Goal: Task Accomplishment & Management: Use online tool/utility

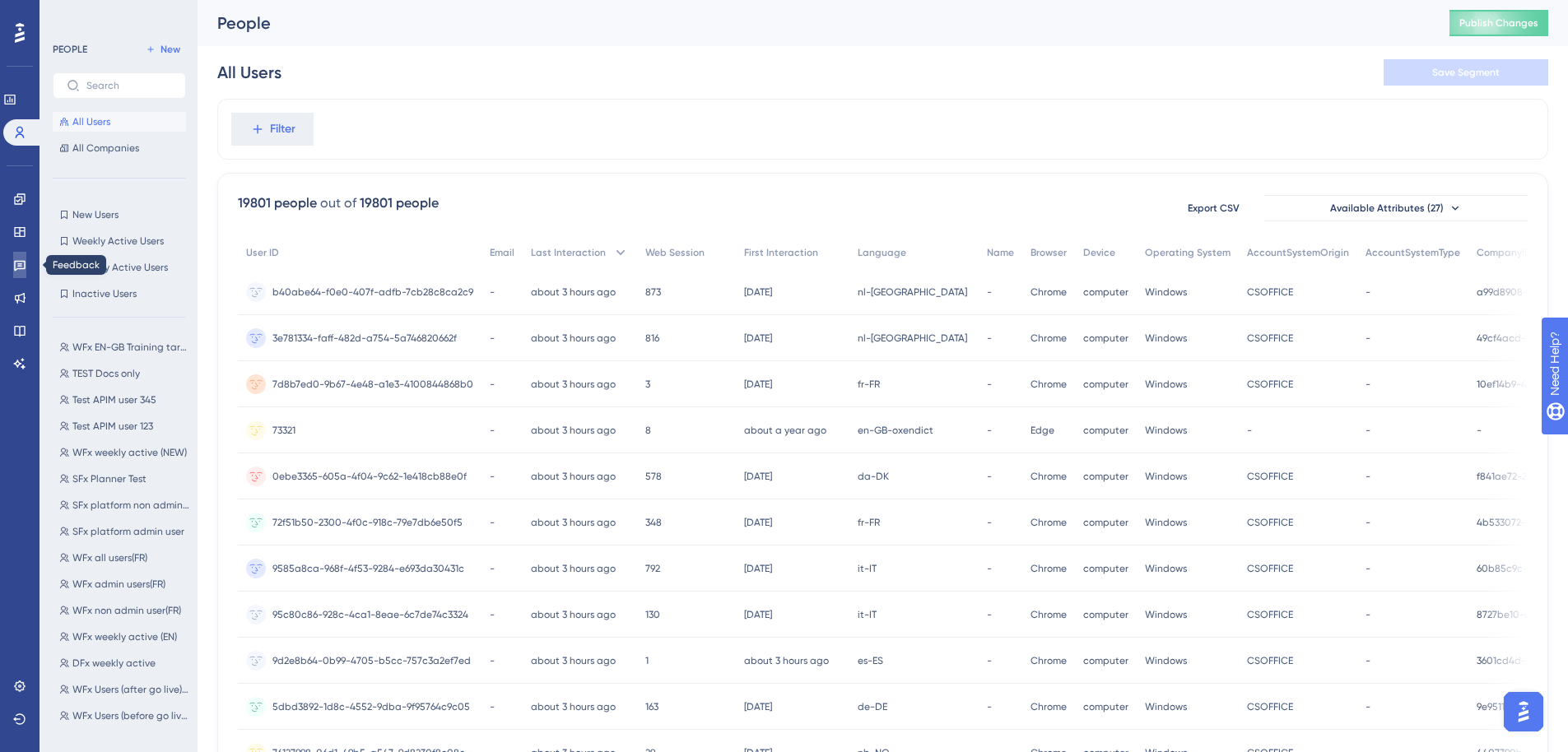
click at [19, 259] on icon at bounding box center [20, 265] width 13 height 13
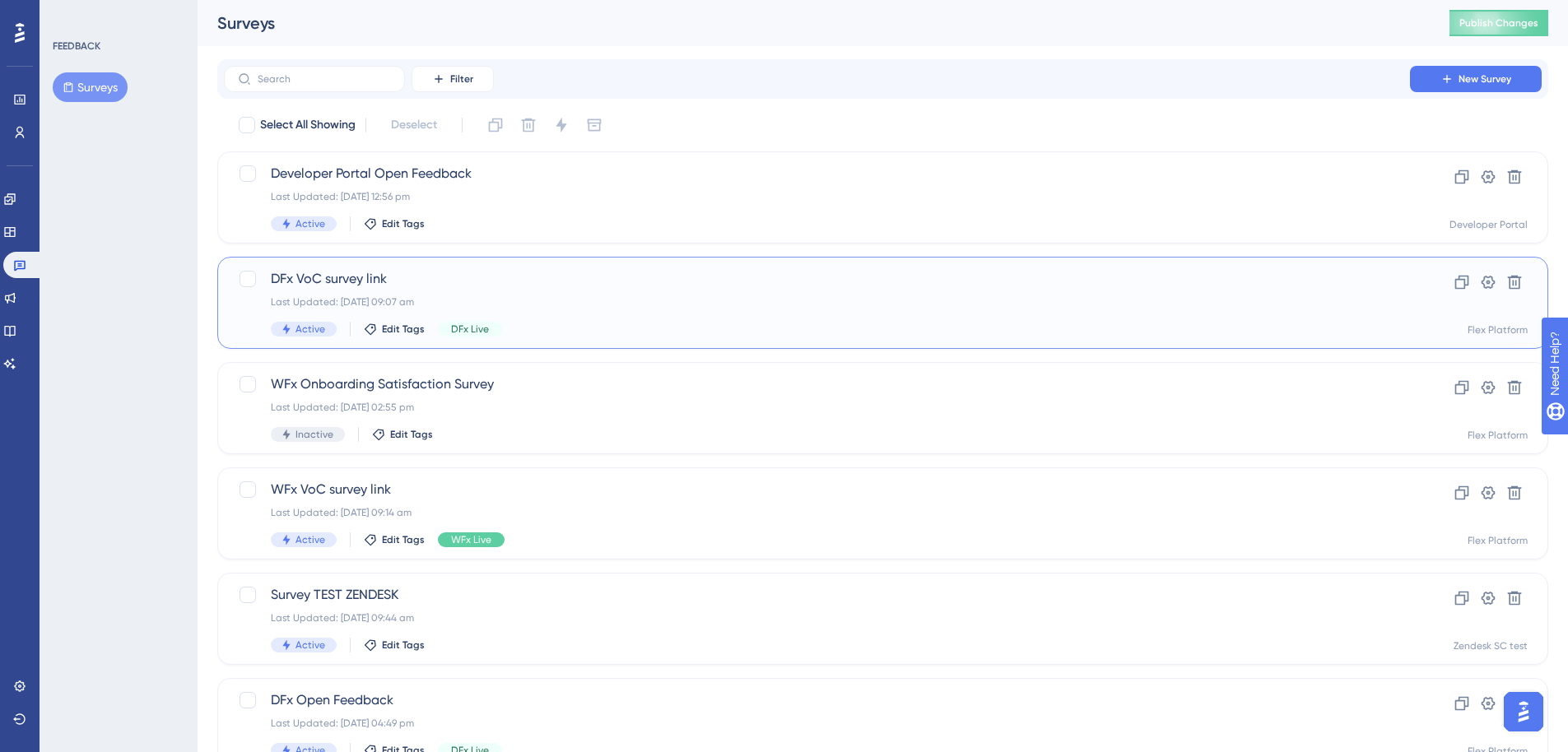
click at [700, 288] on span "DFx VoC survey link" at bounding box center [816, 278] width 1092 height 20
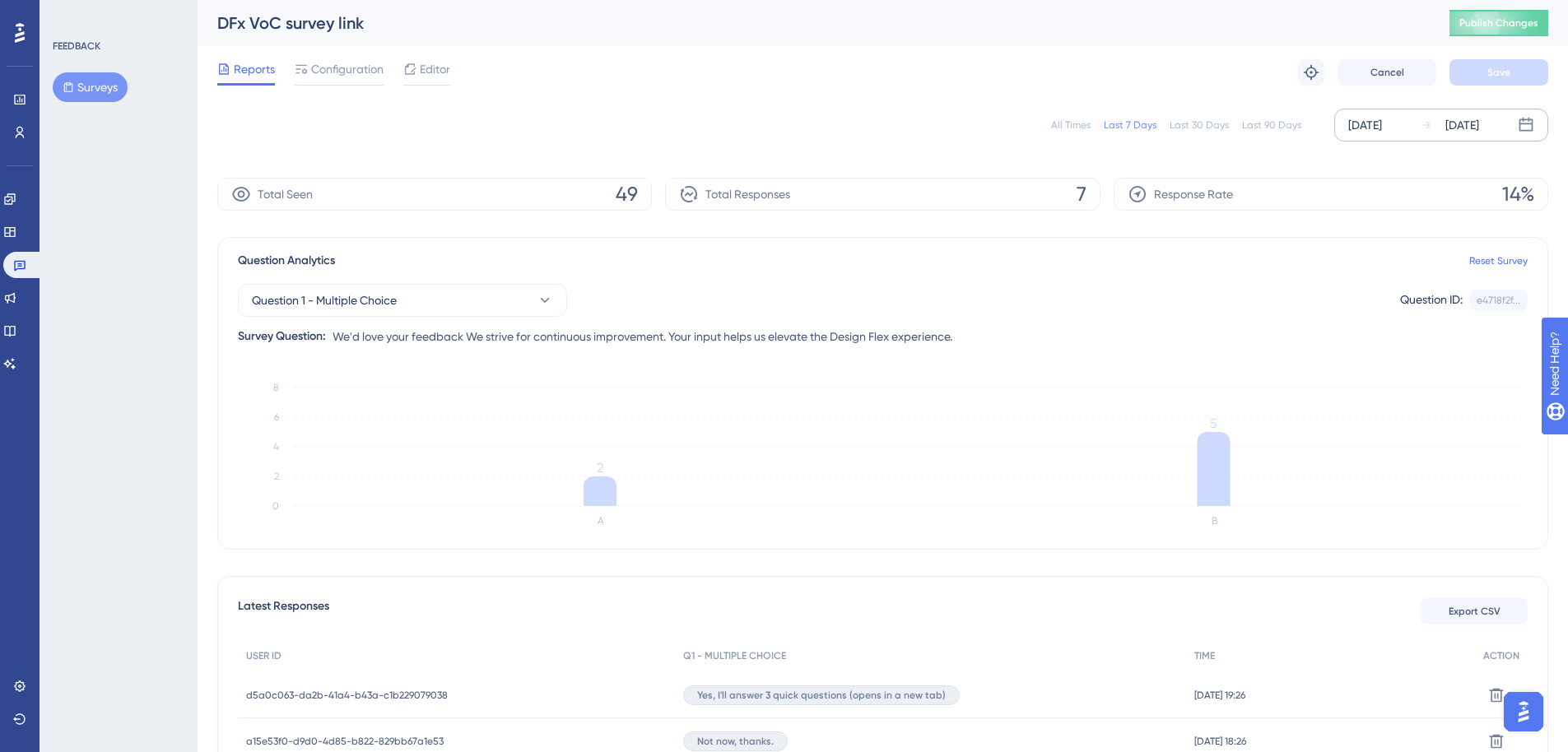
click at [1382, 123] on div "[DATE]" at bounding box center [1364, 124] width 34 height 20
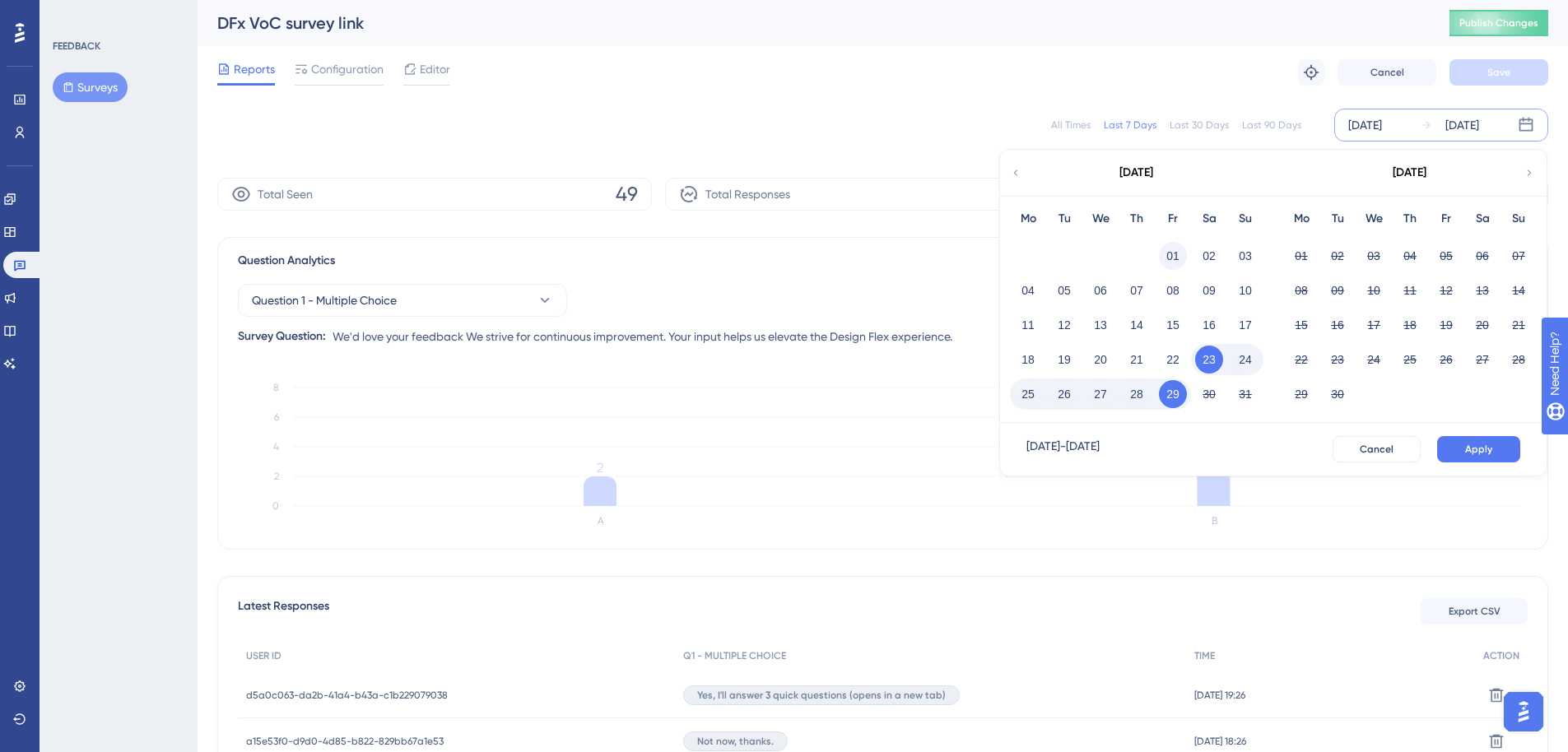
click at [1170, 252] on button "01" at bounding box center [1173, 256] width 28 height 28
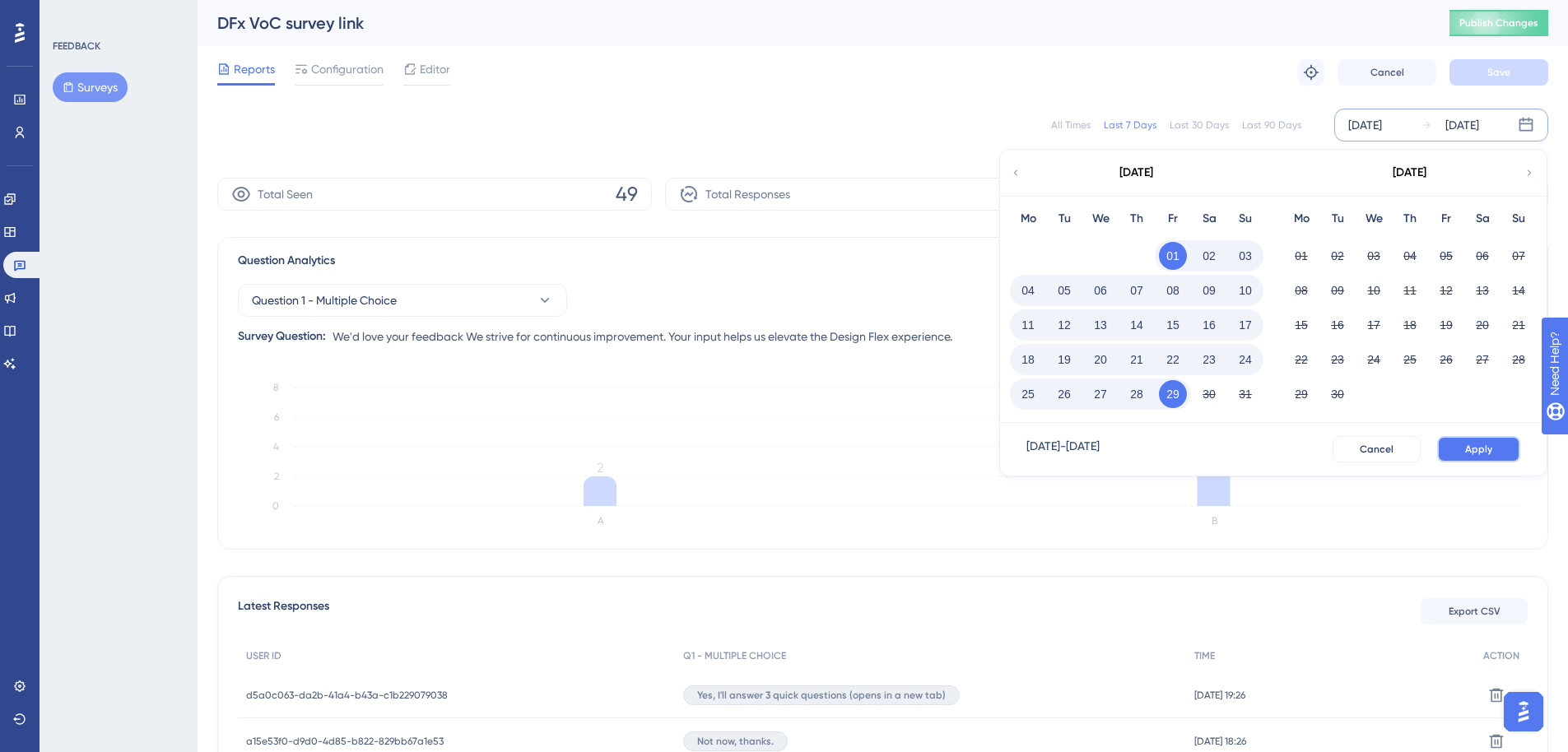
click at [1488, 450] on span "Apply" at bounding box center [1478, 449] width 27 height 13
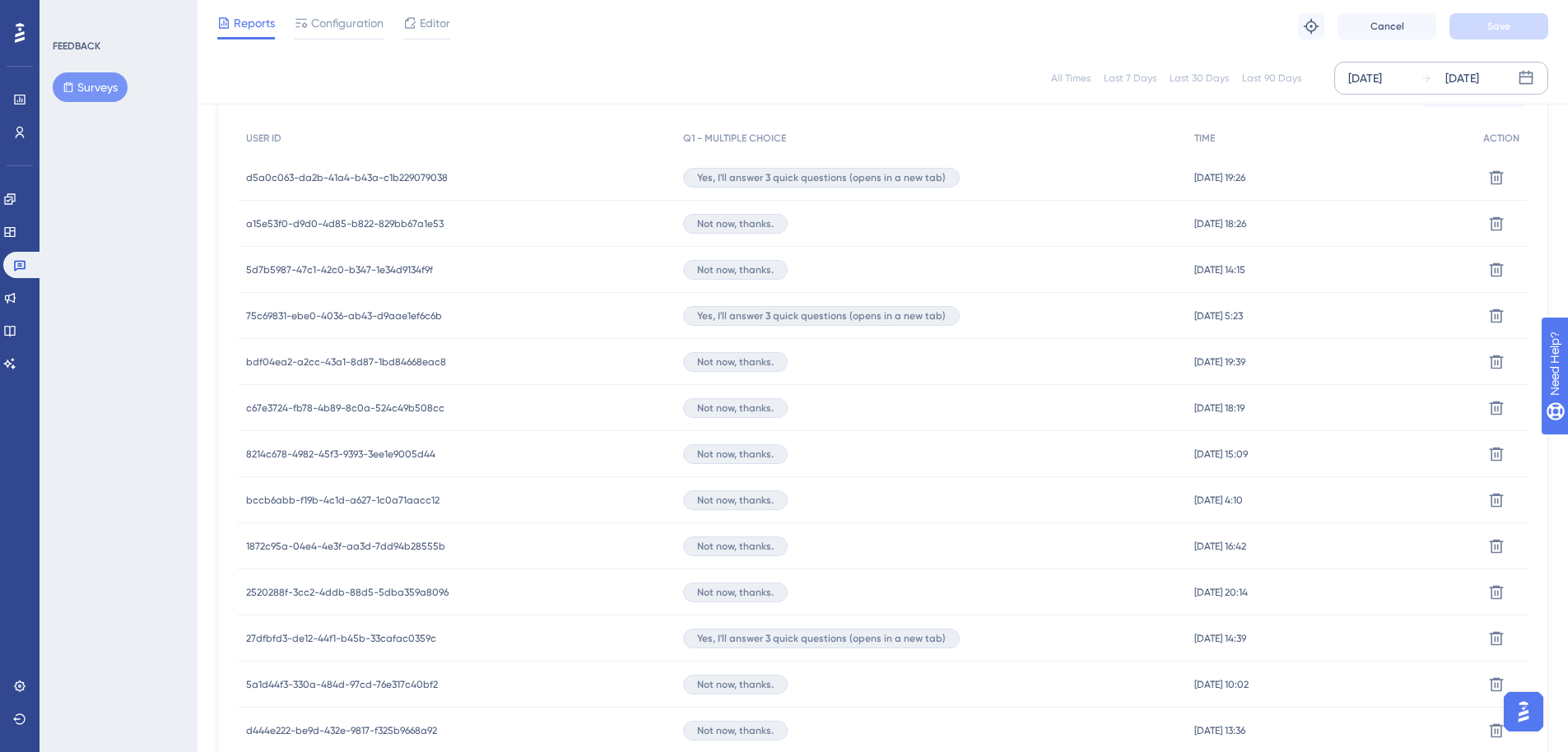
scroll to position [995, 0]
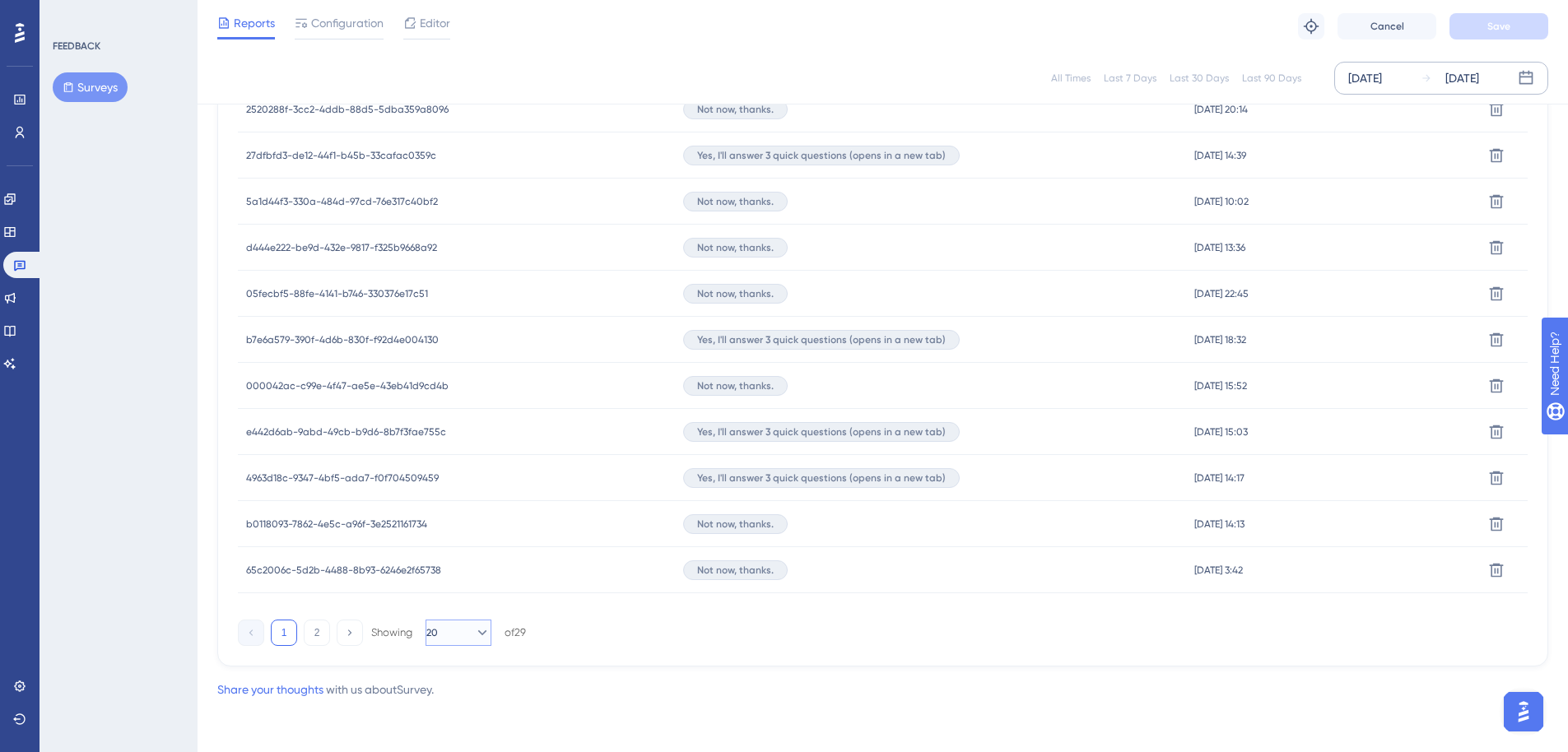
click at [475, 639] on icon at bounding box center [483, 633] width 17 height 17
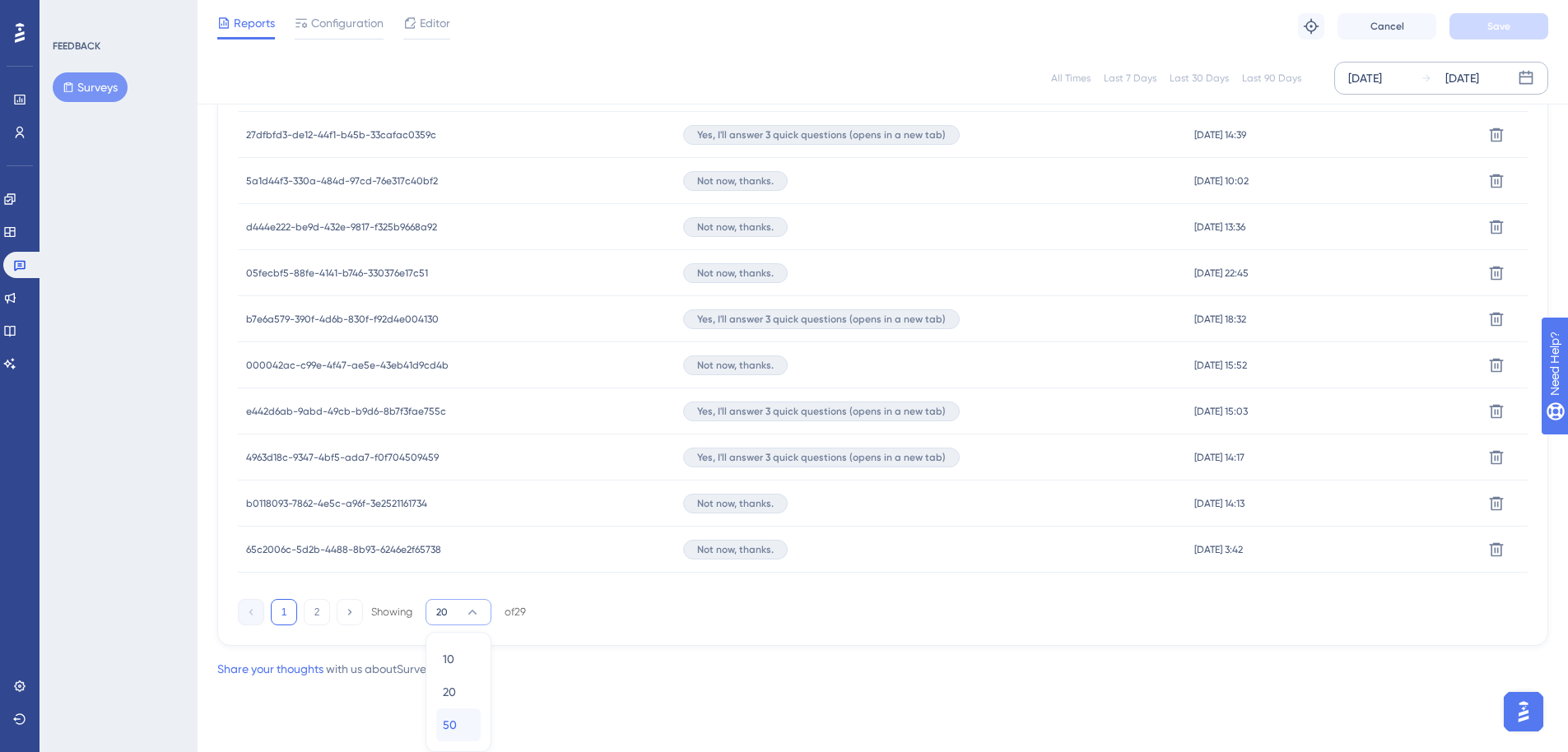
click at [451, 717] on span "50" at bounding box center [449, 725] width 14 height 20
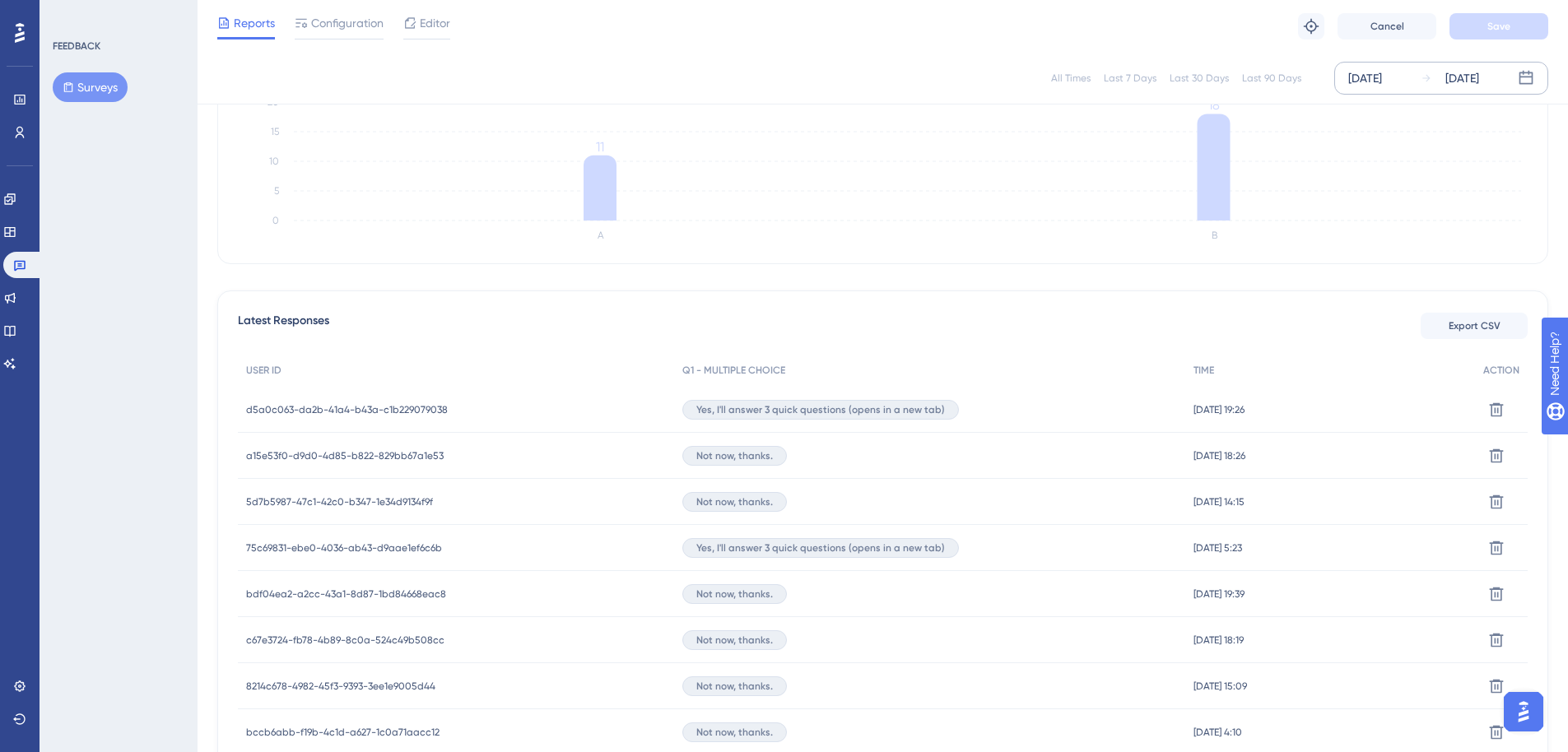
scroll to position [0, 0]
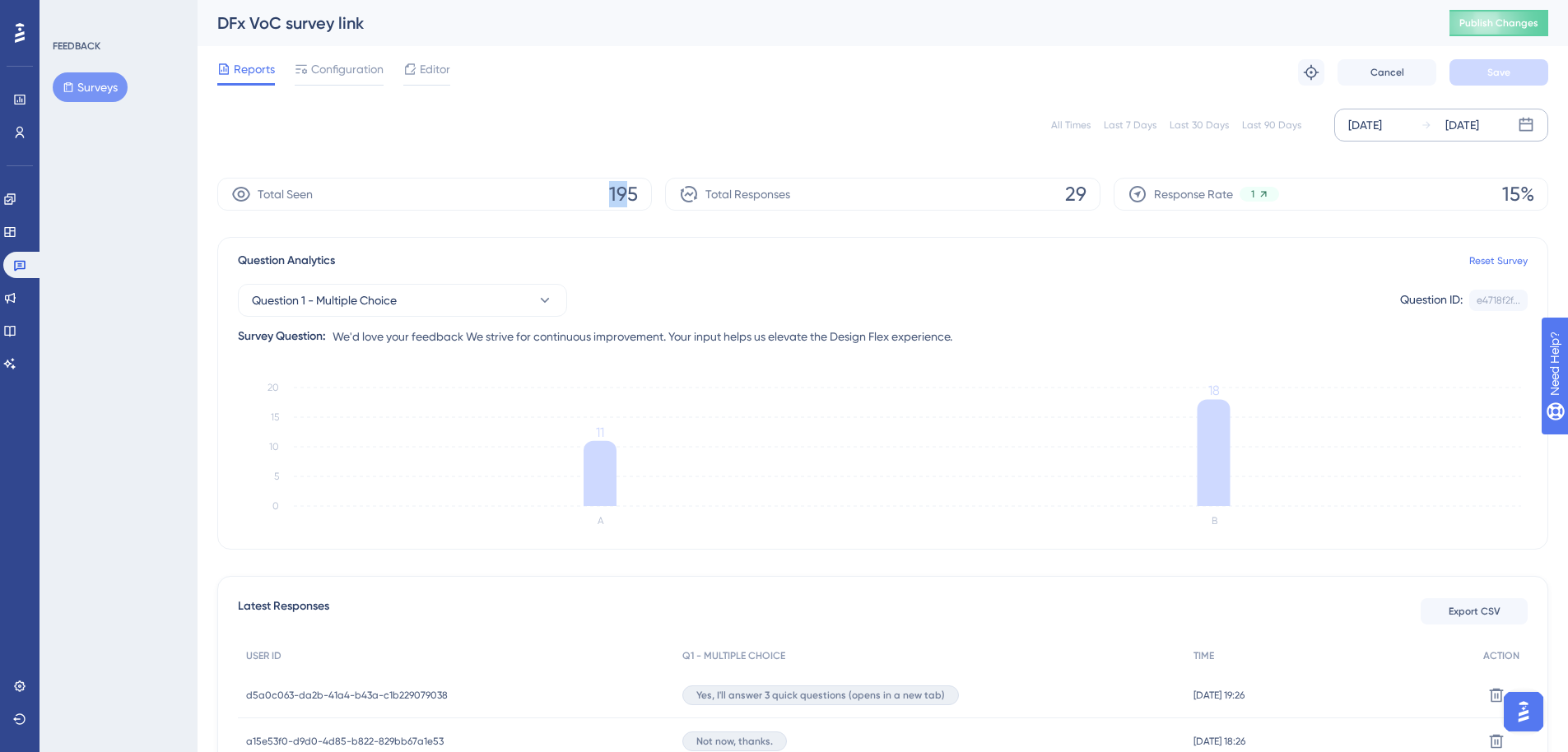
drag, startPoint x: 605, startPoint y: 186, endPoint x: 627, endPoint y: 186, distance: 22.0
click at [627, 186] on div "Total Seen 195" at bounding box center [434, 193] width 434 height 33
click at [1162, 243] on div "Question Analytics Reset Survey Question 1 - Multiple Choice Question ID: e4718…" at bounding box center [883, 393] width 1331 height 313
click at [17, 198] on link at bounding box center [10, 199] width 13 height 26
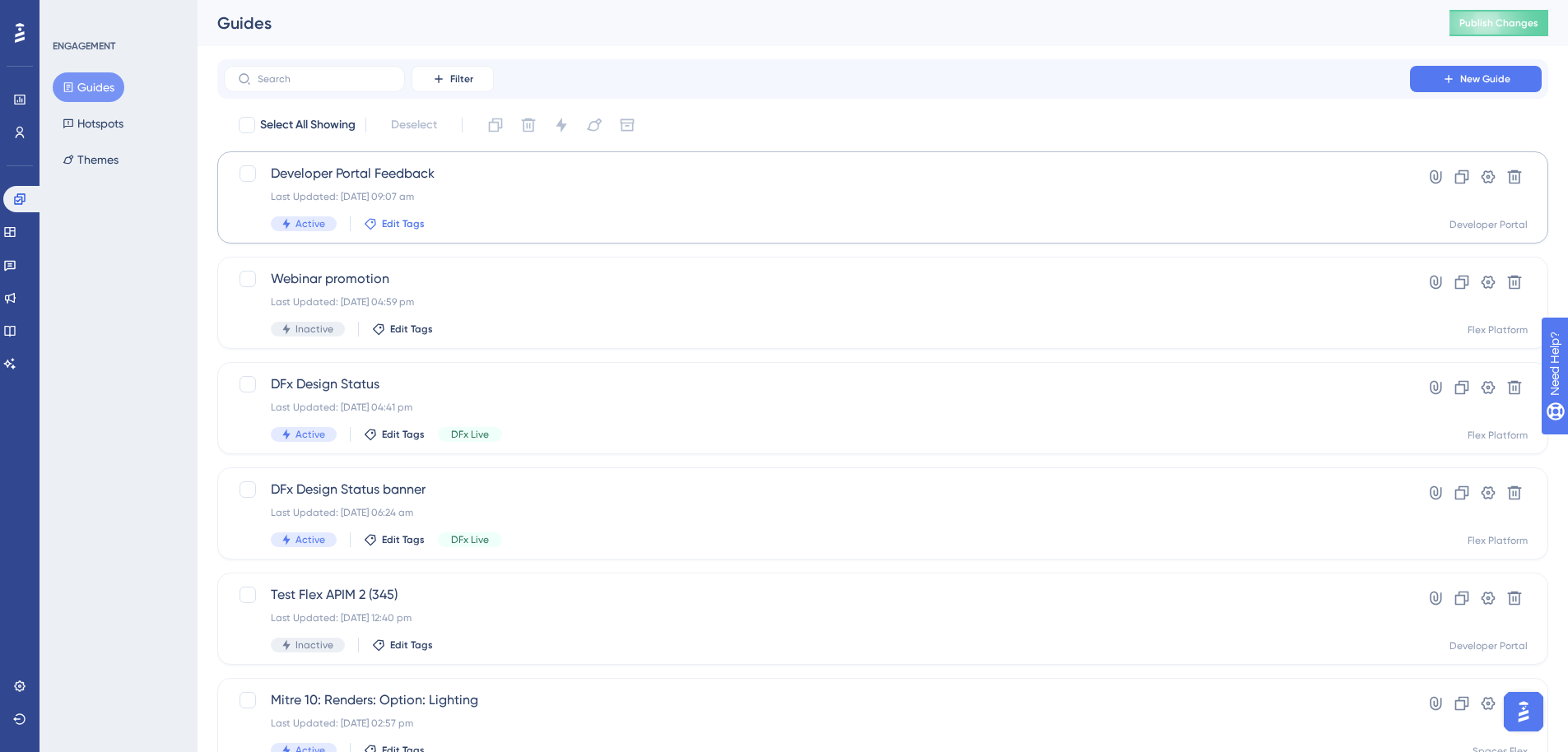
click at [405, 223] on span "Edit Tags" at bounding box center [403, 224] width 43 height 13
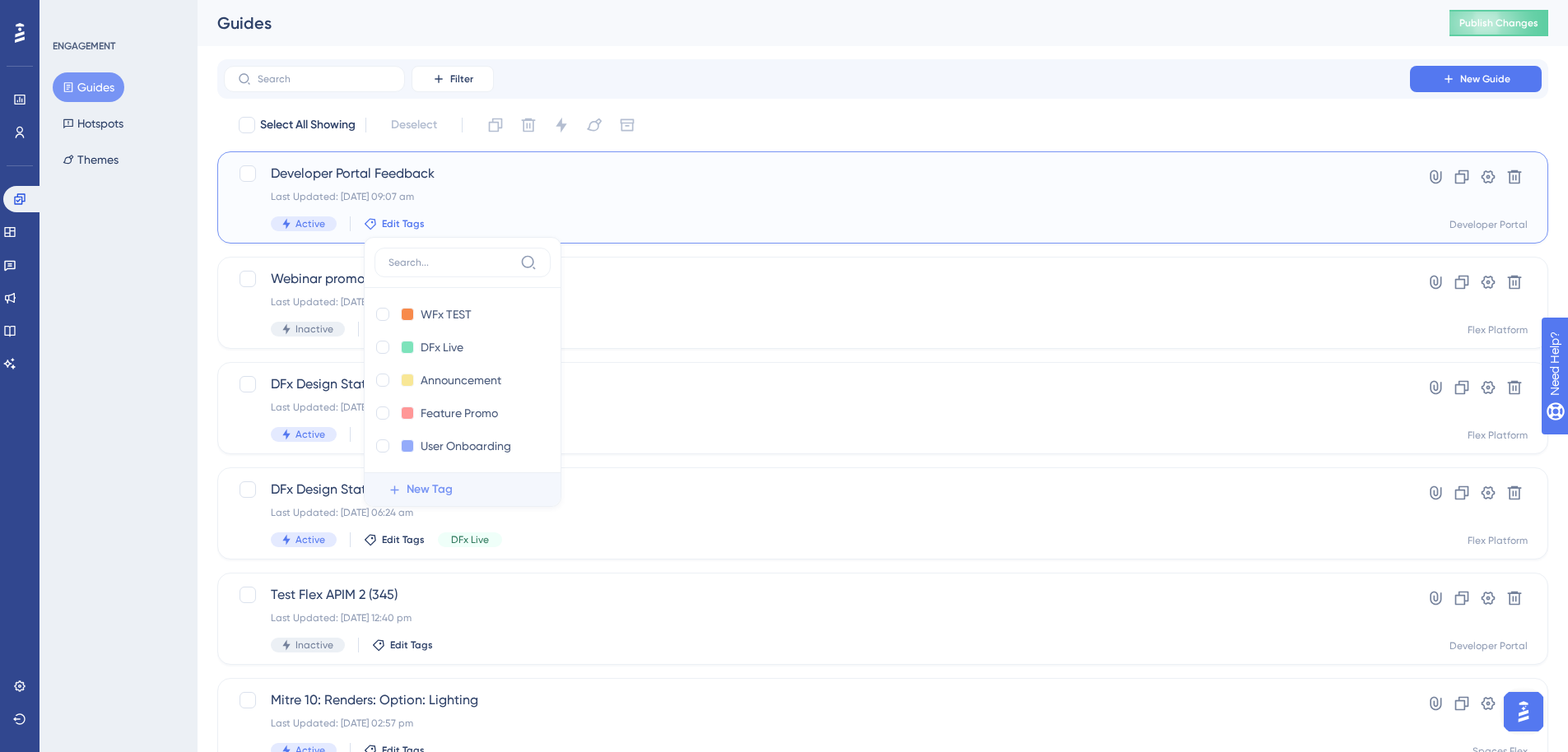
click at [416, 489] on span "New Tag" at bounding box center [429, 490] width 46 height 20
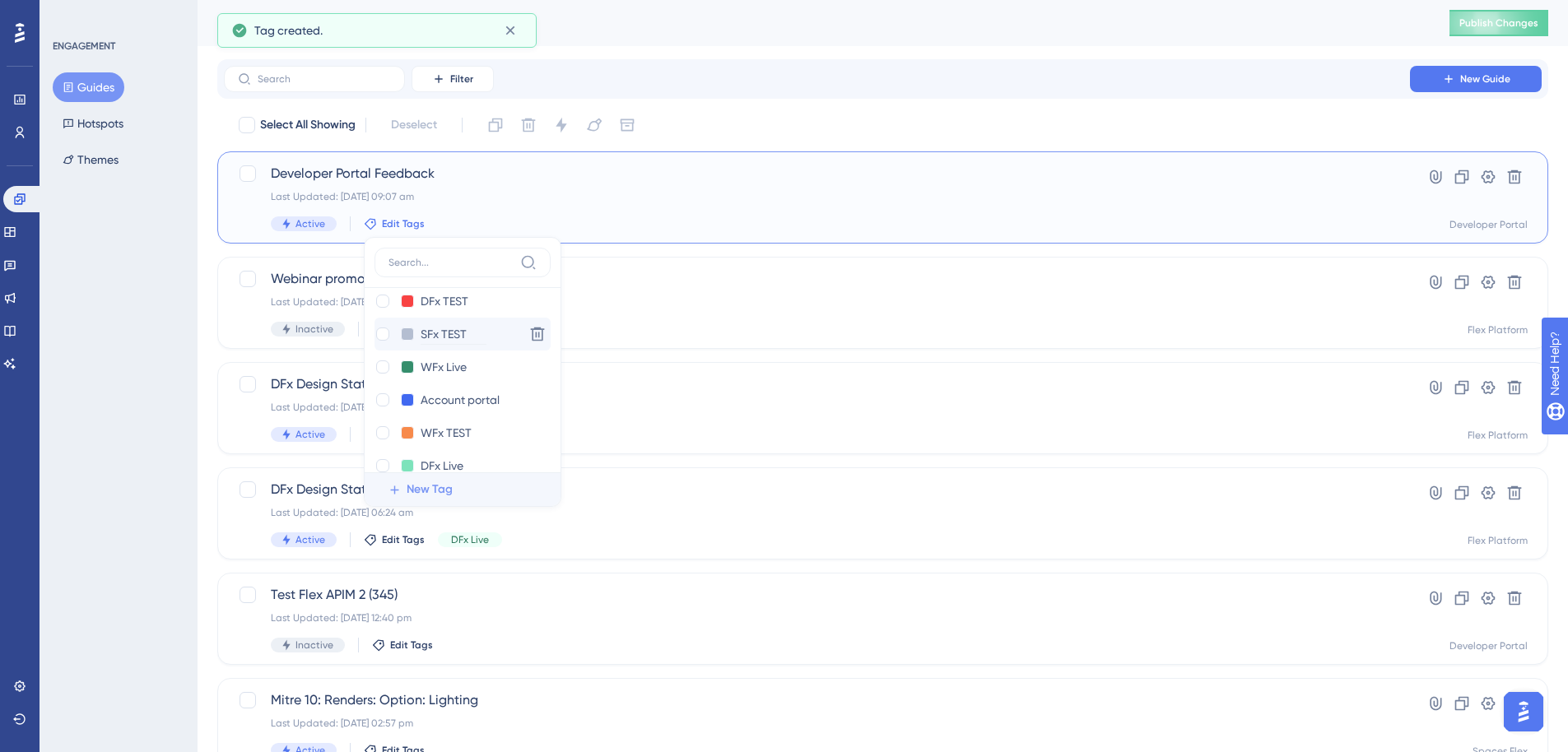
scroll to position [0, 0]
click at [442, 312] on input "New Tag 1" at bounding box center [453, 315] width 65 height 21
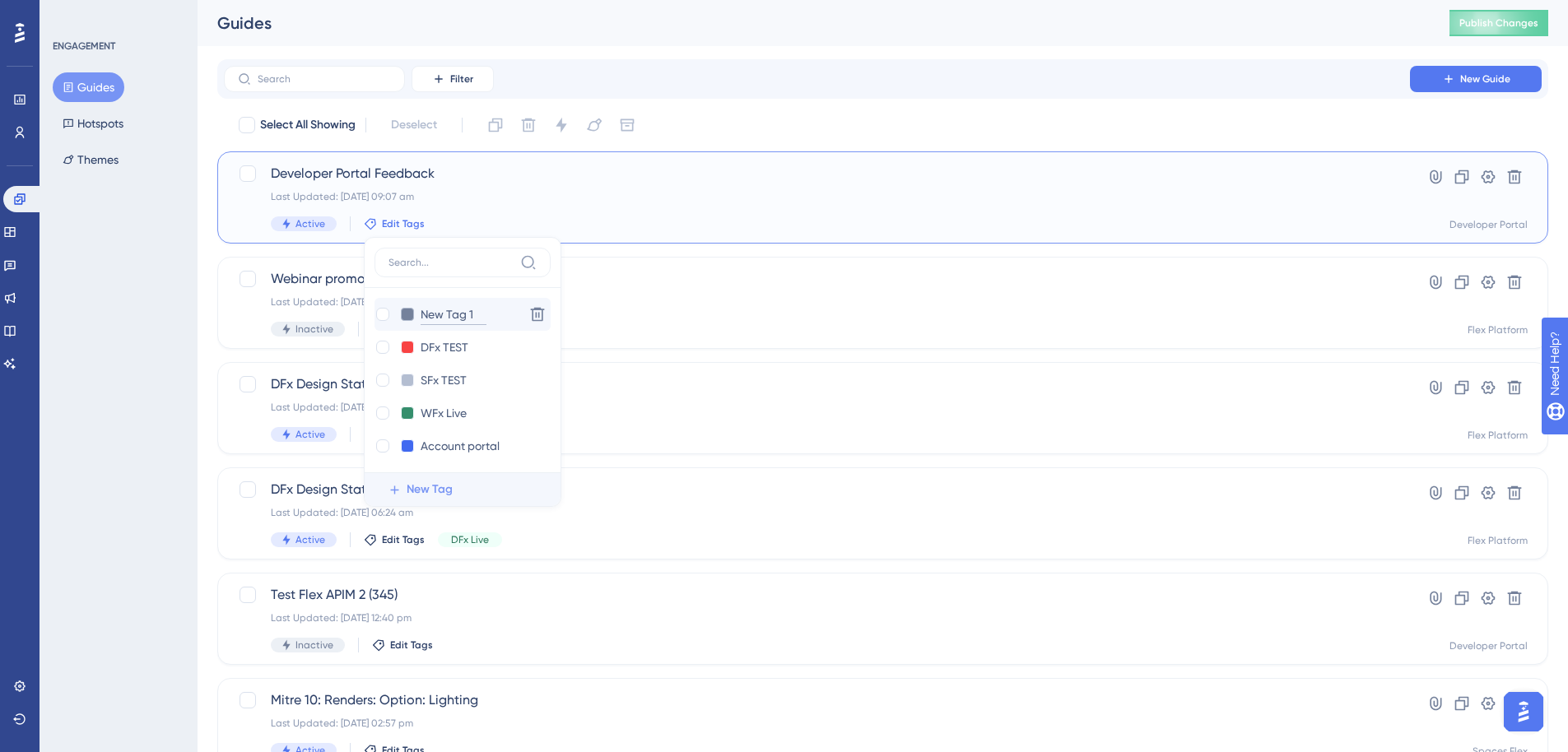
drag, startPoint x: 485, startPoint y: 314, endPoint x: 412, endPoint y: 313, distance: 73.0
click at [412, 313] on div "New Tag 1 New Tag 1" at bounding box center [445, 315] width 143 height 21
type input "Dev Portal"
click at [489, 311] on div "Dev Portal Dev Portal" at bounding box center [445, 315] width 143 height 21
click at [473, 313] on input "Dev Portal" at bounding box center [453, 315] width 65 height 21
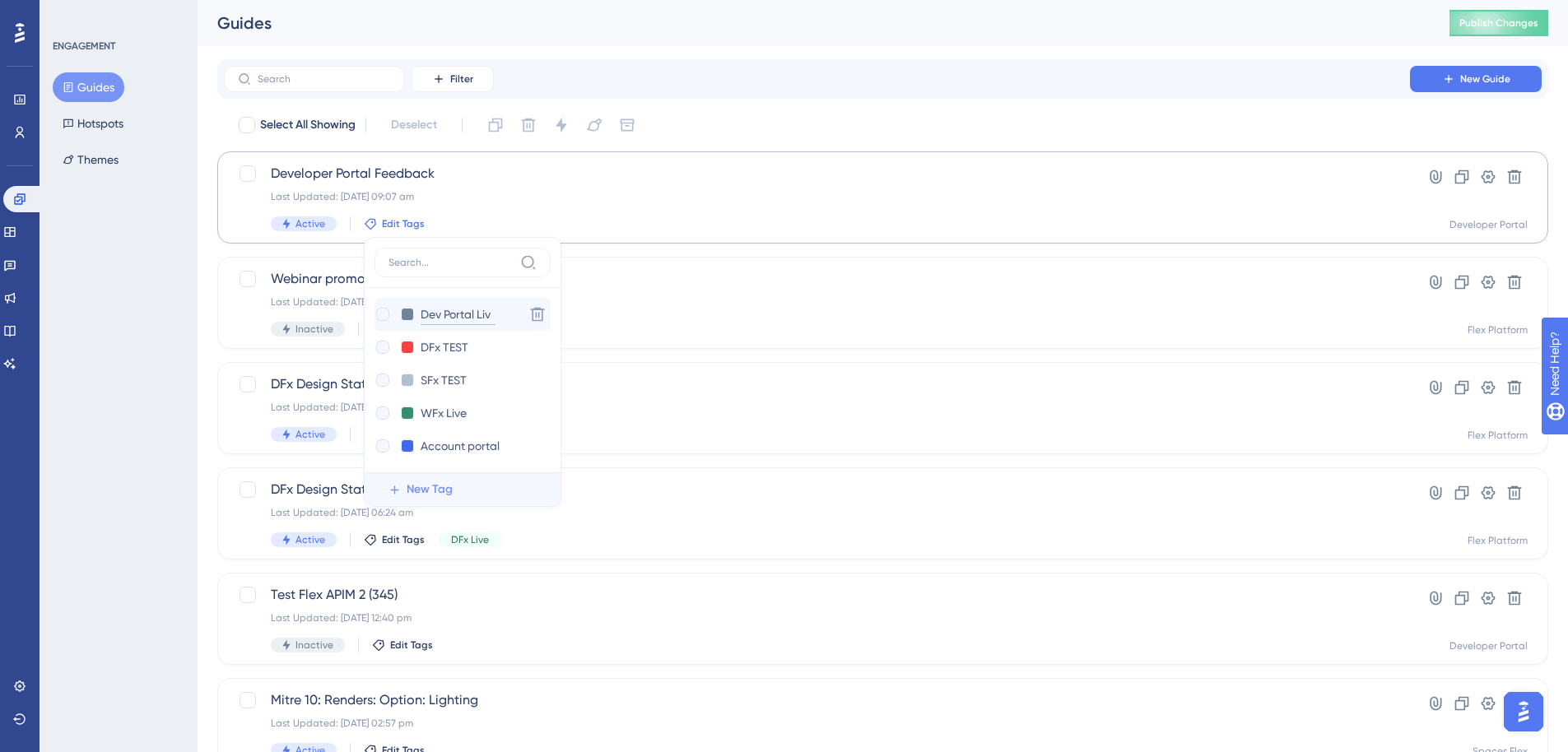
type input "Dev Portal Live"
click at [409, 316] on button at bounding box center [407, 315] width 13 height 13
click at [469, 364] on div at bounding box center [470, 367] width 13 height 13
click at [377, 312] on div at bounding box center [383, 315] width 13 height 13
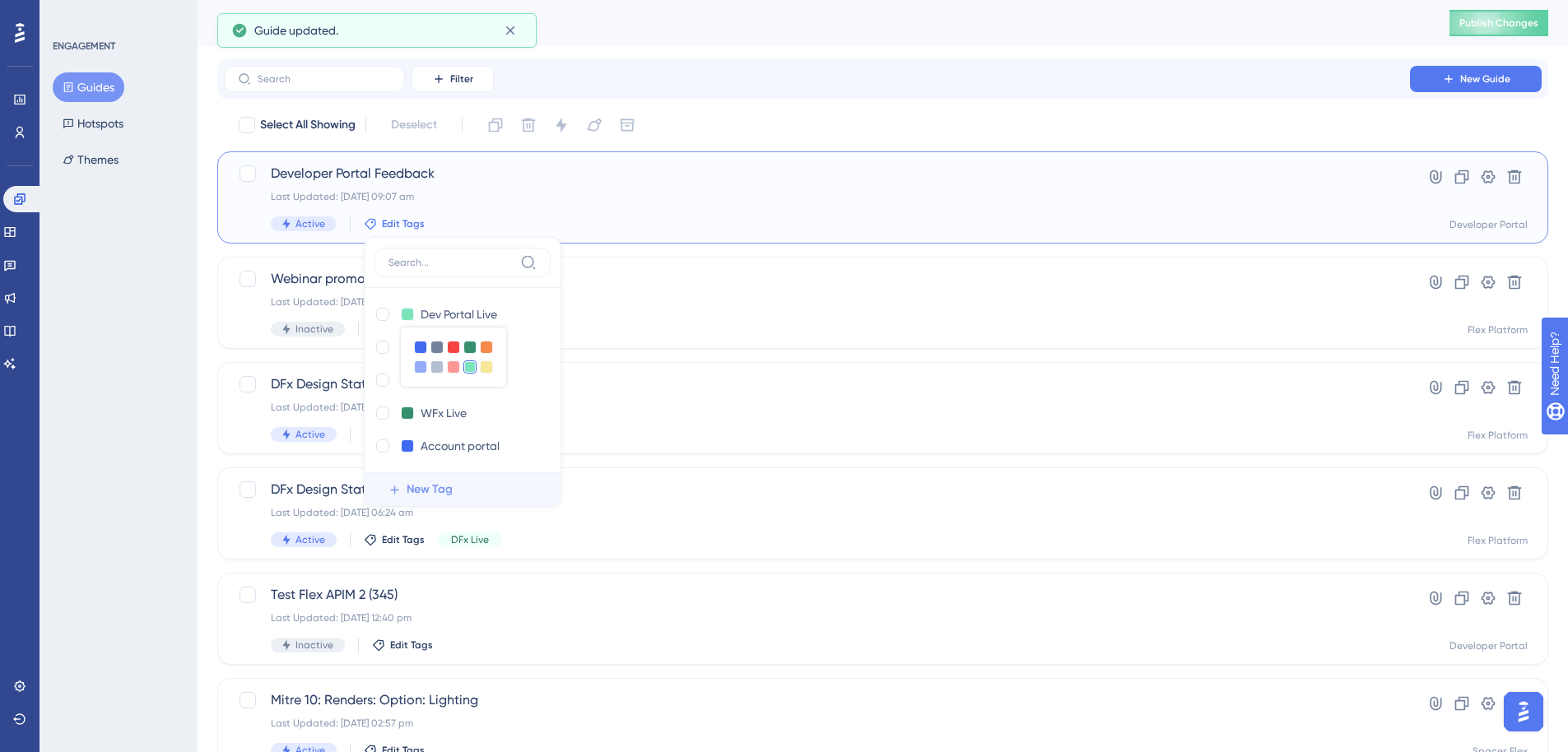
checkbox input "true"
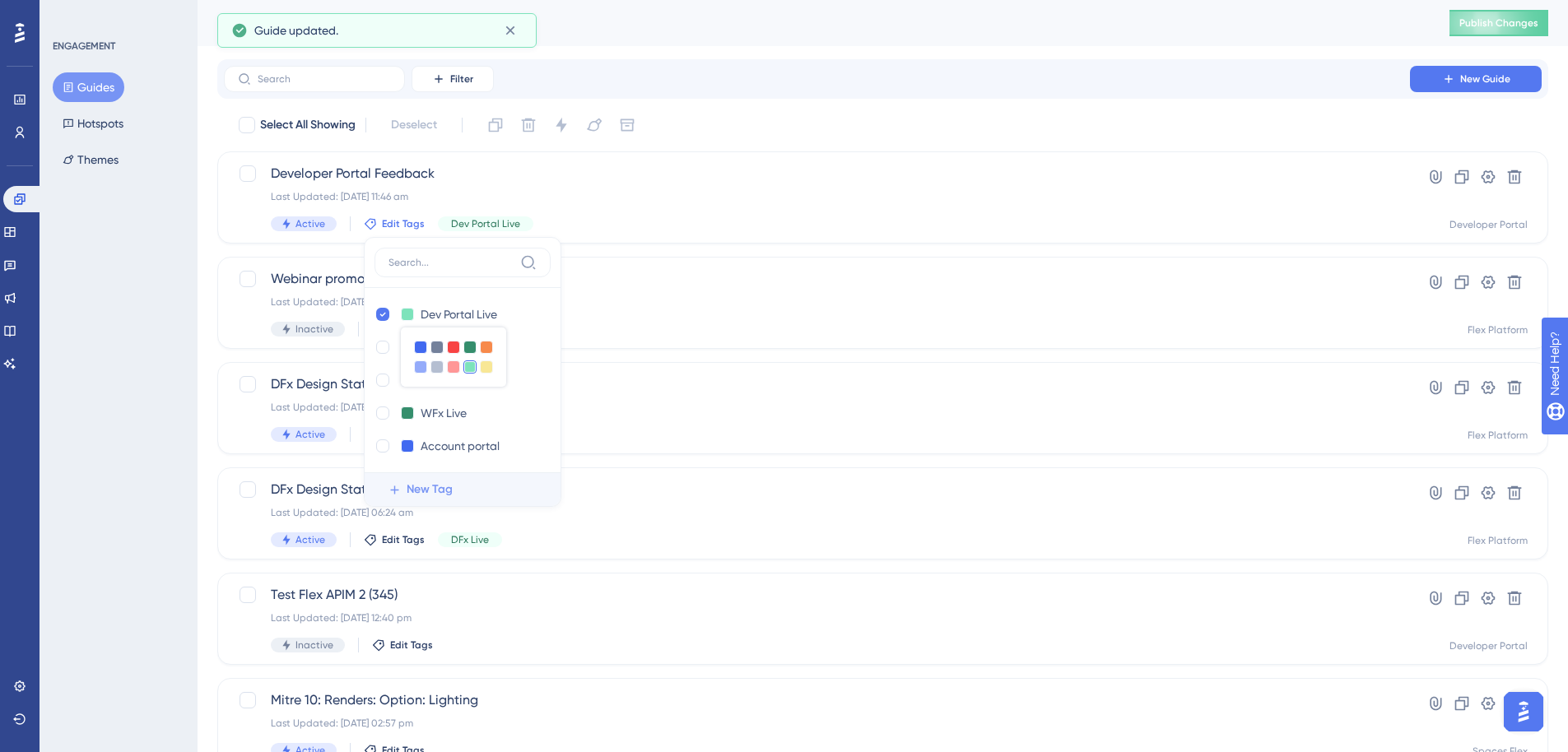
click at [194, 288] on div "ENGAGEMENT Guides Hotspots Themes" at bounding box center [118, 376] width 158 height 752
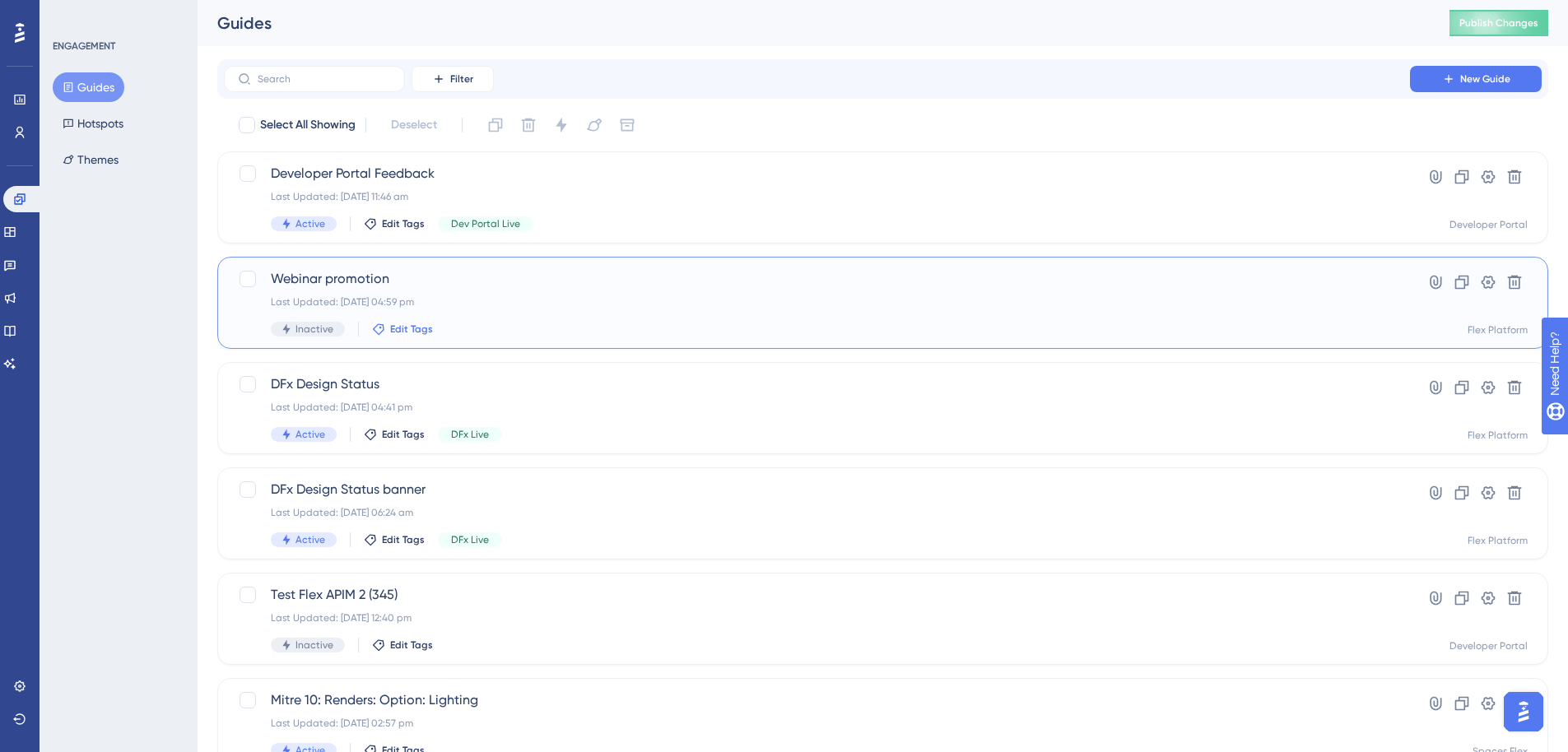
click at [413, 333] on span "Edit Tags" at bounding box center [412, 329] width 43 height 13
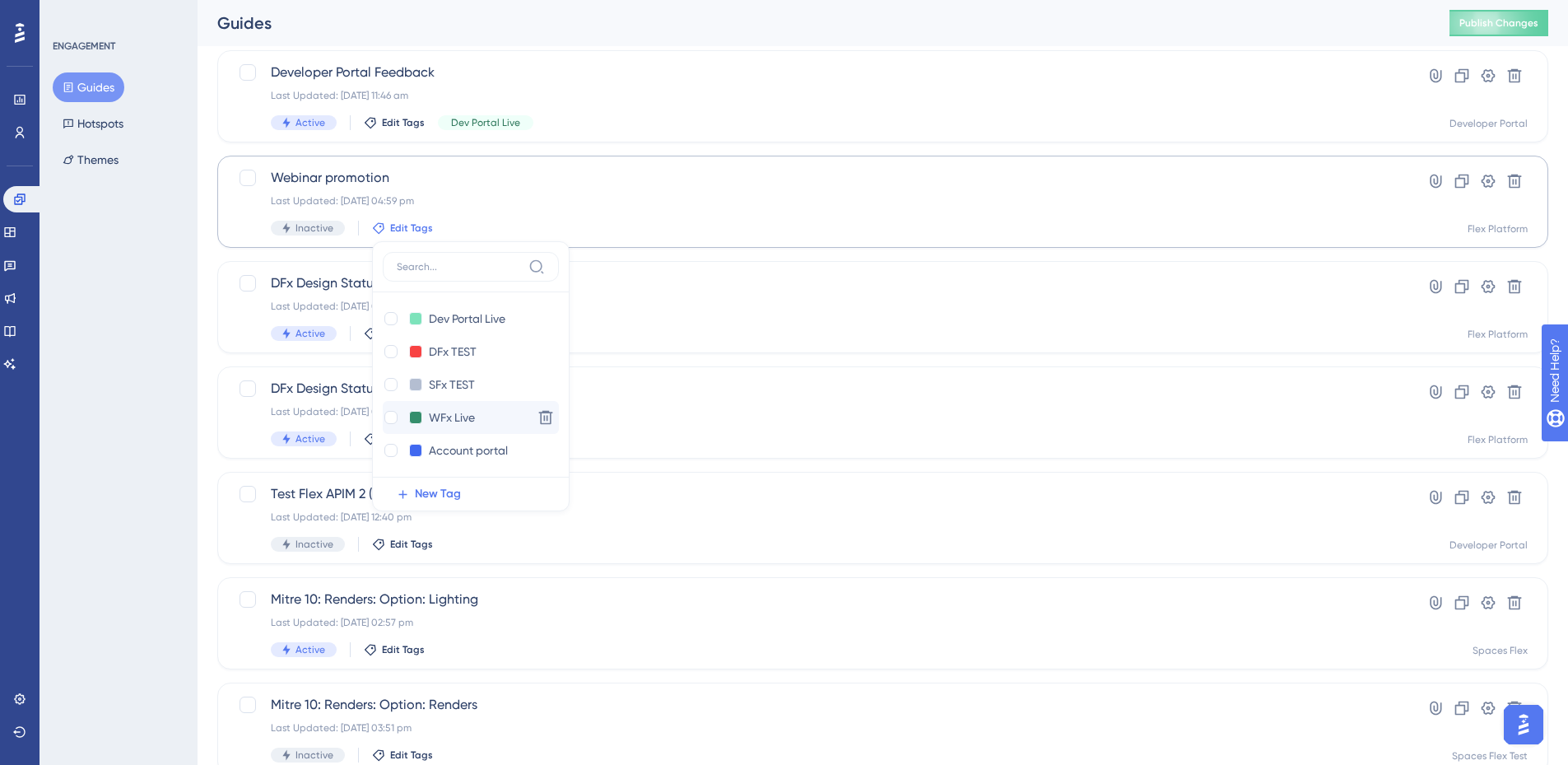
scroll to position [137, 0]
click at [387, 347] on div at bounding box center [391, 346] width 13 height 13
checkbox input "true"
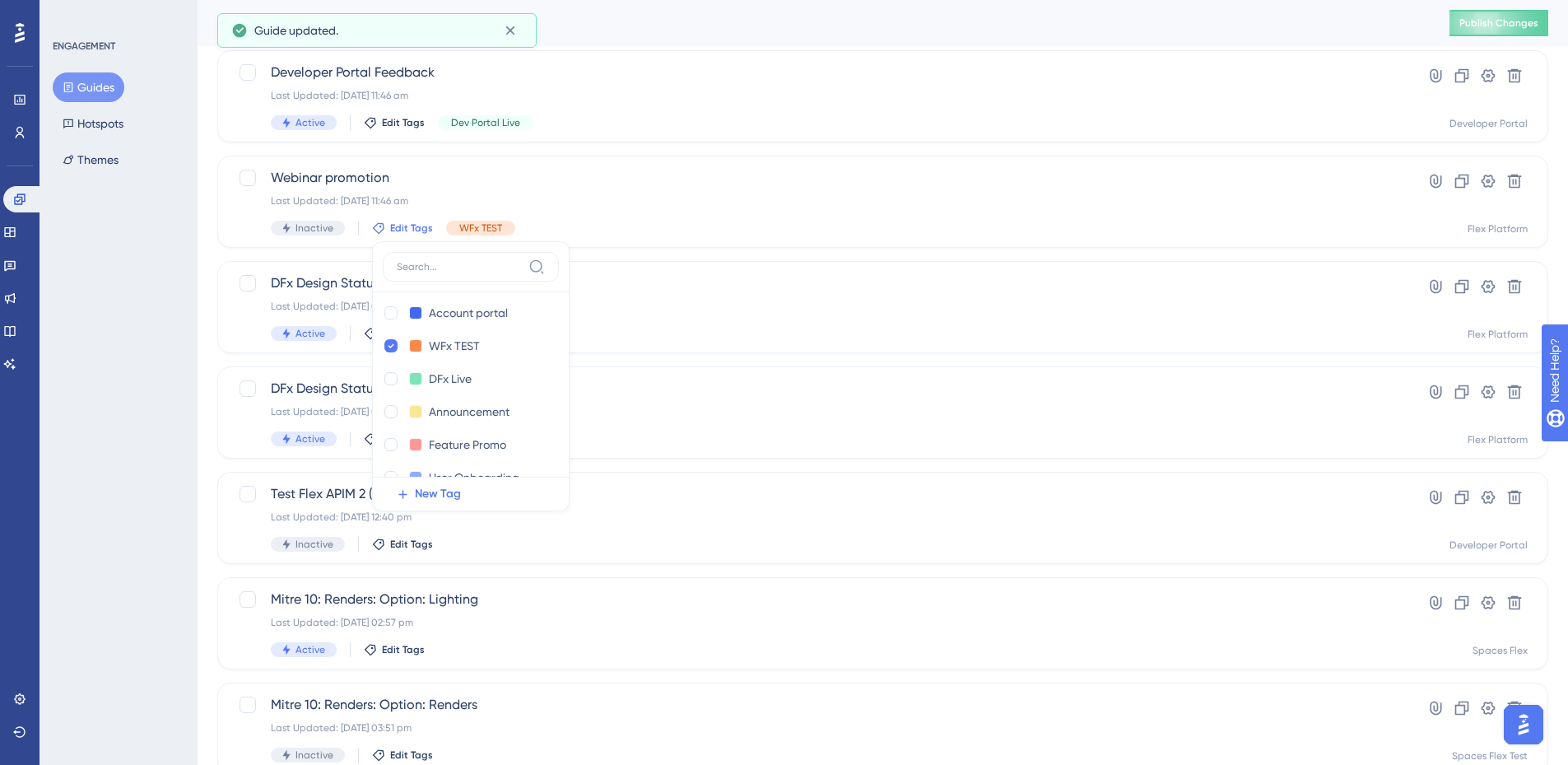
click at [189, 337] on div "ENGAGEMENT Guides Hotspots Themes" at bounding box center [118, 382] width 158 height 765
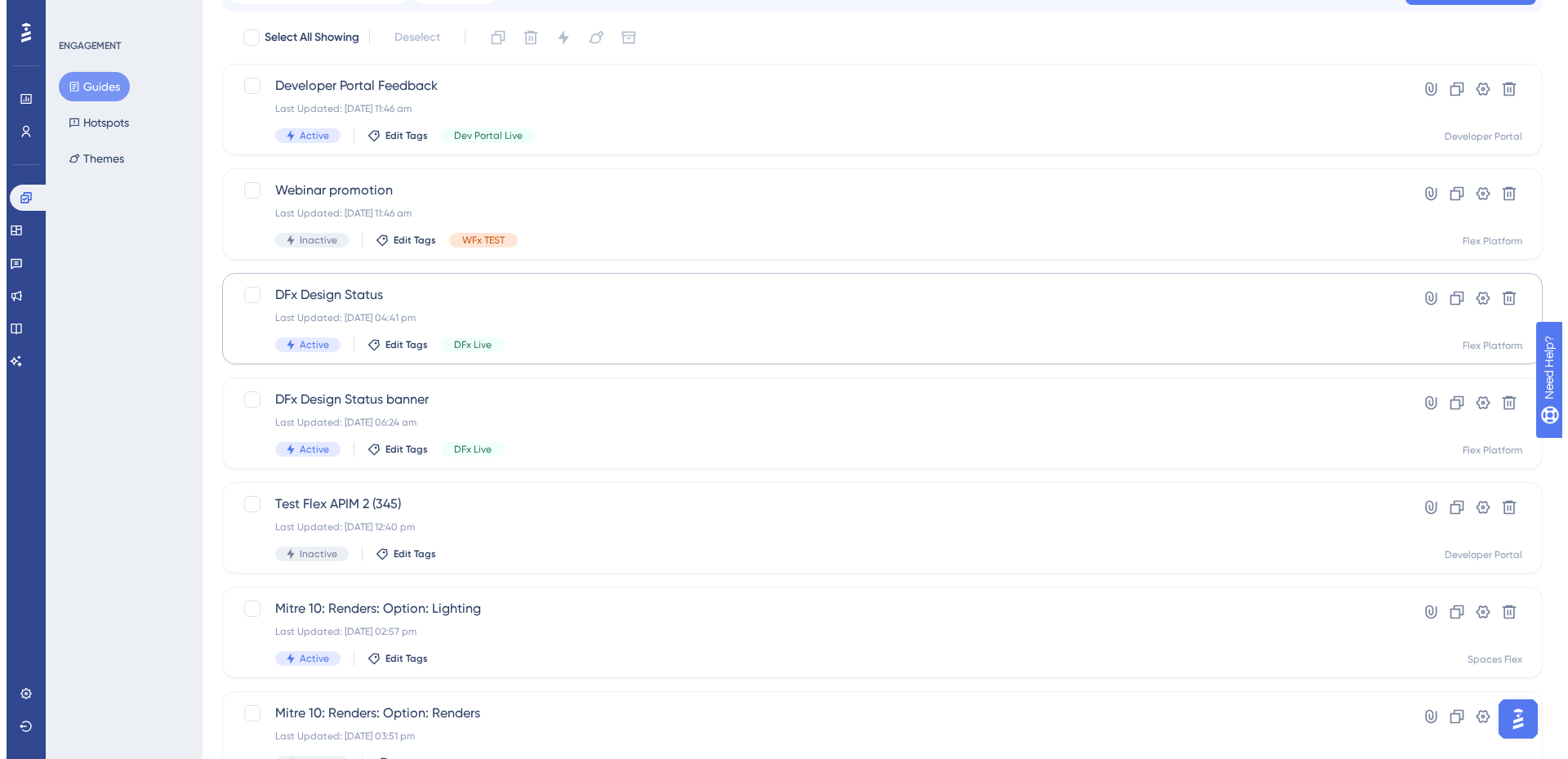
scroll to position [0, 0]
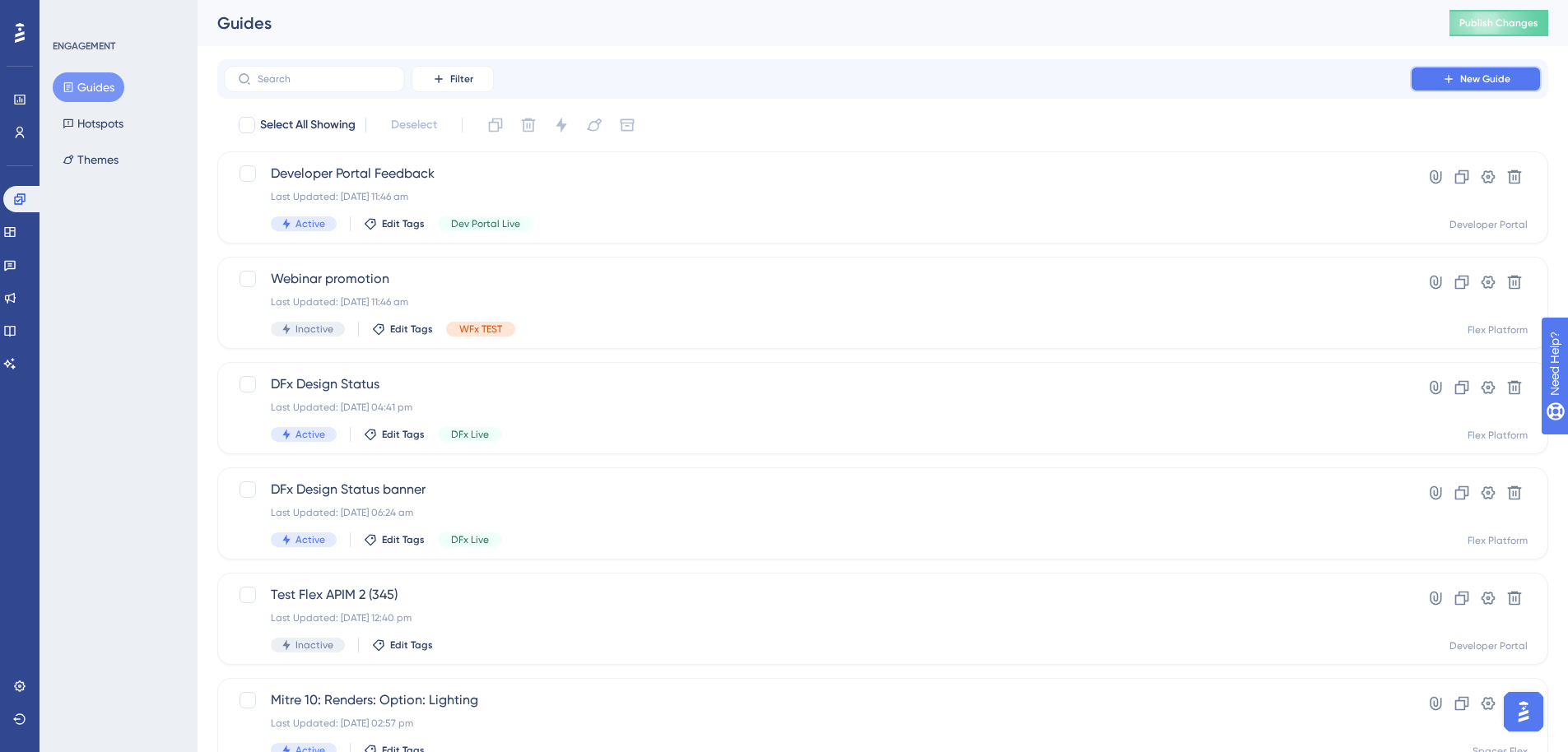
click at [1513, 78] on button "New Guide" at bounding box center [1476, 78] width 132 height 26
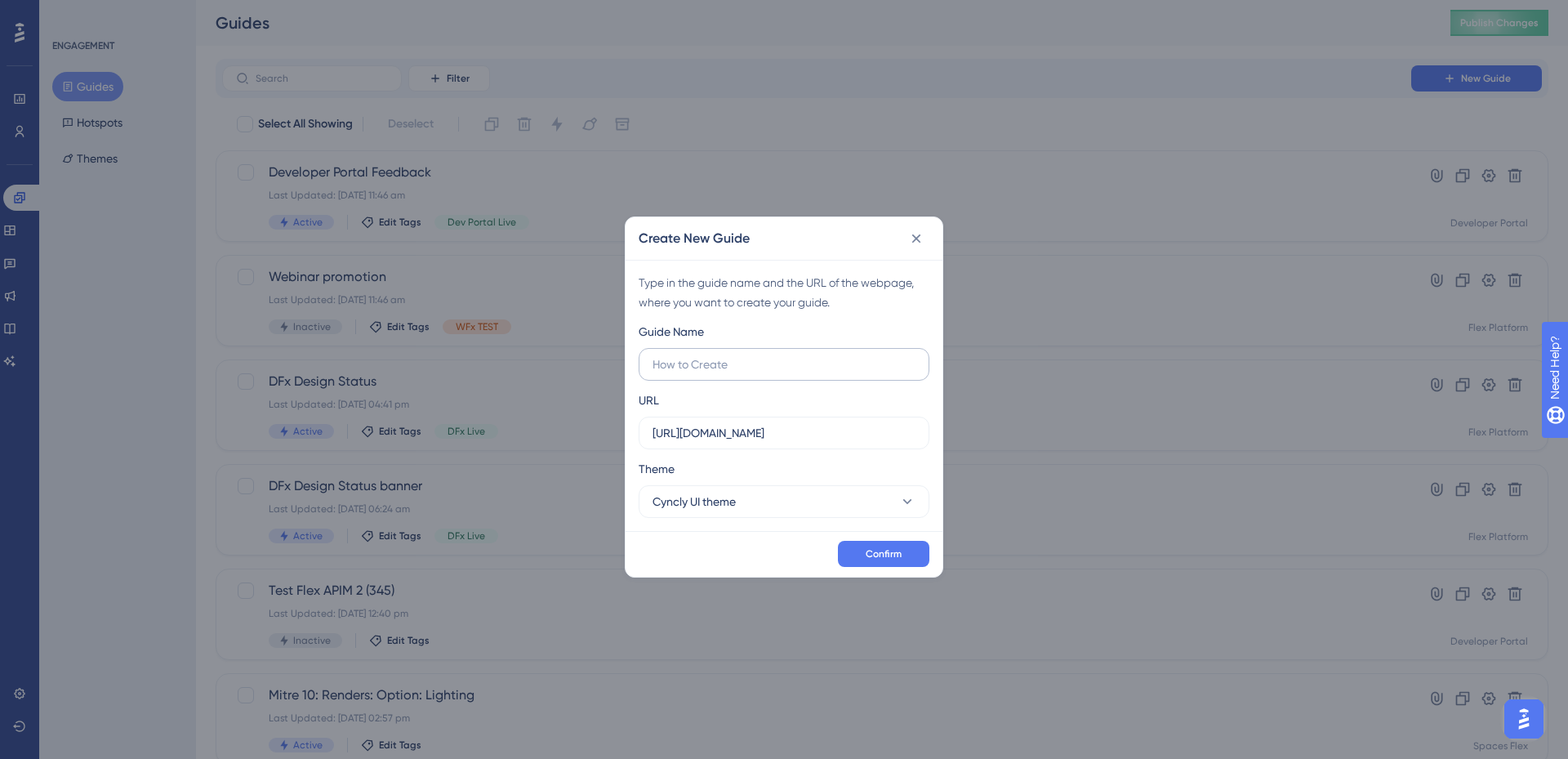
click at [693, 360] on input "text" at bounding box center [784, 363] width 263 height 18
type input "TEST Cyncly Pay on Flex"
click at [900, 547] on span "Confirm" at bounding box center [883, 553] width 36 height 13
